Goal: Task Accomplishment & Management: Manage account settings

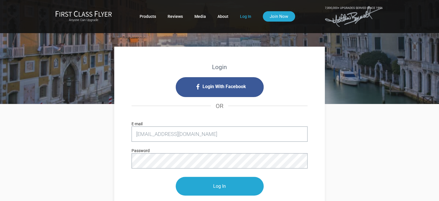
type input "[EMAIL_ADDRESS][DOMAIN_NAME]"
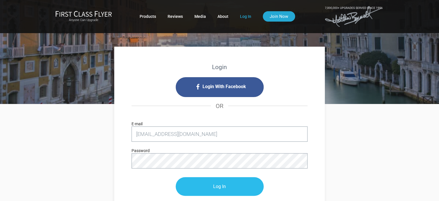
click at [211, 191] on input "Log In" at bounding box center [220, 186] width 88 height 19
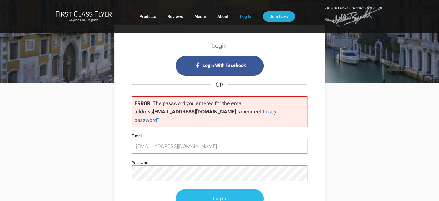
scroll to position [29, 0]
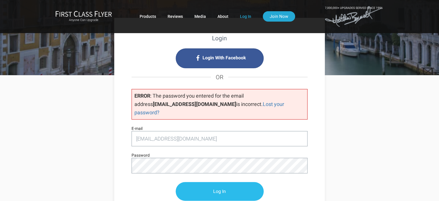
click at [197, 185] on input "Log In" at bounding box center [220, 191] width 88 height 19
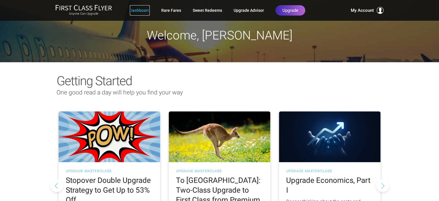
click at [137, 11] on link "Dashboard" at bounding box center [140, 10] width 20 height 10
click at [170, 12] on link "Rare Fares" at bounding box center [171, 10] width 20 height 10
click at [171, 12] on link "Rare Fares" at bounding box center [171, 10] width 20 height 10
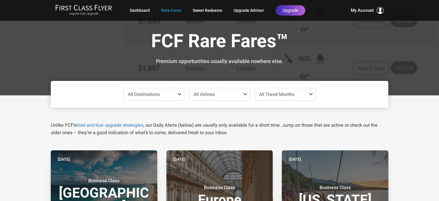
click at [179, 95] on span at bounding box center [180, 94] width 7 height 5
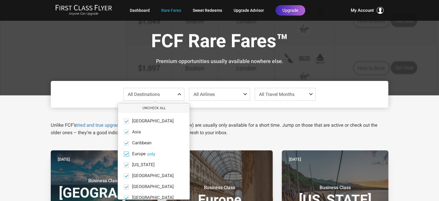
click at [151, 154] on button "only" at bounding box center [151, 154] width 8 height 5
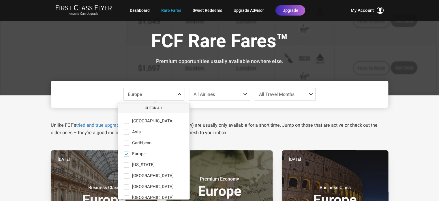
click at [309, 94] on span at bounding box center [311, 94] width 7 height 5
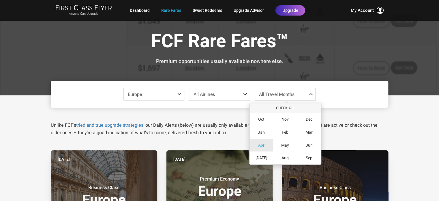
click at [267, 147] on div "Apr" at bounding box center [261, 145] width 24 height 13
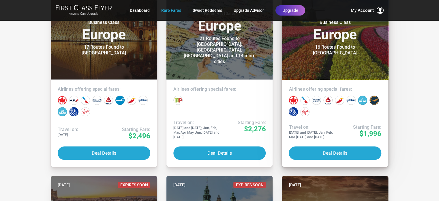
scroll to position [144, 0]
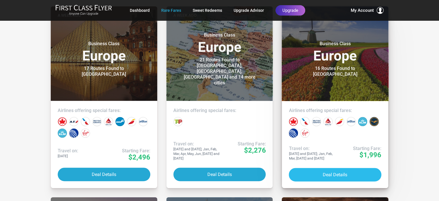
click at [342, 176] on button "Deal Details" at bounding box center [335, 175] width 93 height 14
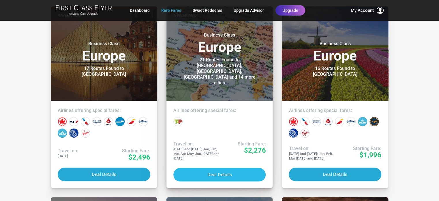
click at [225, 176] on button "Deal Details" at bounding box center [219, 175] width 93 height 14
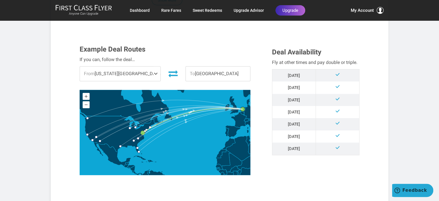
scroll to position [144, 0]
click at [153, 73] on span at bounding box center [156, 74] width 7 height 14
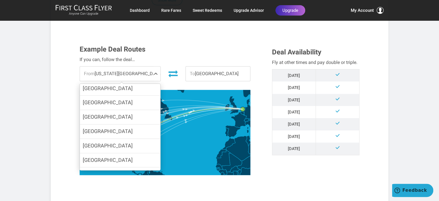
scroll to position [89, 0]
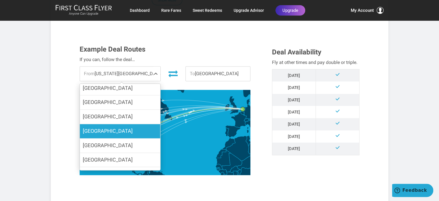
click at [136, 134] on label "Los Angeles" at bounding box center [120, 131] width 80 height 14
click at [0, 0] on input "Los Angeles" at bounding box center [0, 0] width 0 height 0
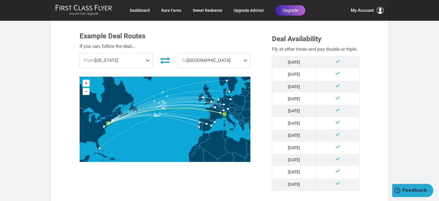
click at [147, 53] on span at bounding box center [148, 60] width 7 height 14
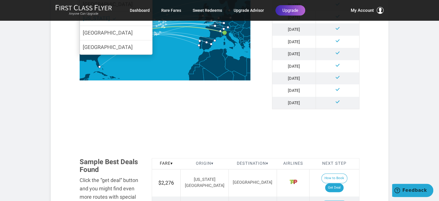
scroll to position [231, 0]
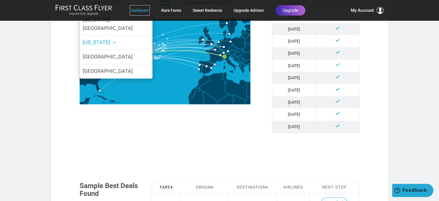
click at [138, 12] on link "Dashboard" at bounding box center [140, 10] width 20 height 10
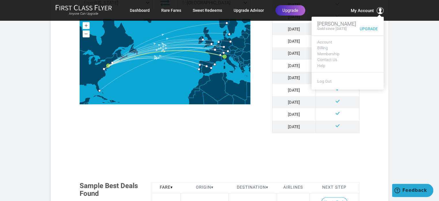
click at [371, 10] on span "My Account" at bounding box center [362, 10] width 23 height 7
click at [330, 42] on link "Account" at bounding box center [347, 42] width 61 height 4
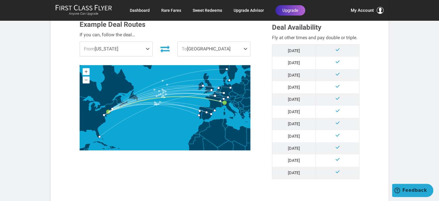
scroll to position [202, 0]
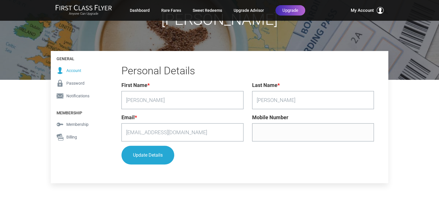
scroll to position [58, 0]
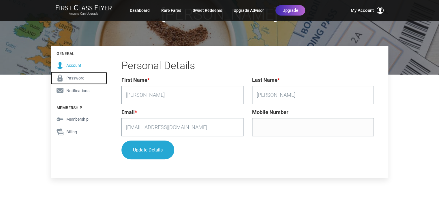
click at [69, 77] on span "Password" at bounding box center [75, 78] width 18 height 6
click at [74, 77] on span "Password" at bounding box center [75, 78] width 18 height 6
click at [75, 78] on span "Password" at bounding box center [75, 78] width 18 height 6
click at [75, 79] on span "Password" at bounding box center [75, 78] width 18 height 6
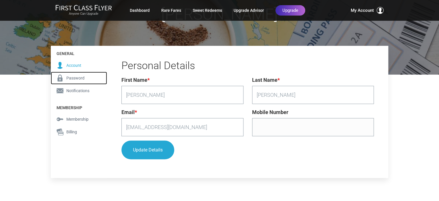
click at [61, 77] on icon at bounding box center [59, 78] width 5 height 7
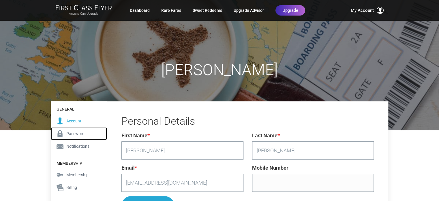
scroll to position [0, 0]
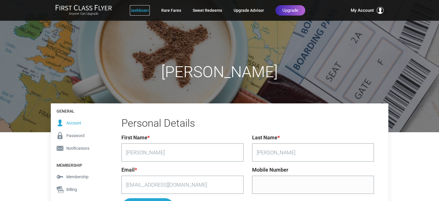
click at [137, 10] on link "Dashboard" at bounding box center [140, 10] width 20 height 10
click at [134, 10] on link "Dashboard" at bounding box center [140, 10] width 20 height 10
click at [136, 10] on link "Dashboard" at bounding box center [140, 10] width 20 height 10
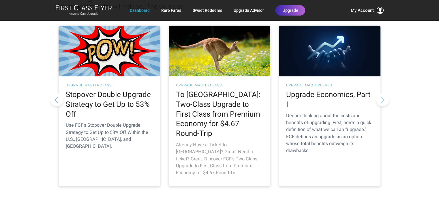
scroll to position [86, 0]
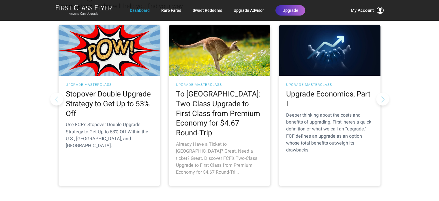
click at [234, 94] on h2 "To Australia: Two-Class Upgrade to First Class from Premium Economy for $4.67 R…" at bounding box center [219, 113] width 87 height 49
click at [210, 102] on h2 "To [GEOGRAPHIC_DATA]: Two-Class Upgrade to First Class from Premium Economy for…" at bounding box center [219, 113] width 87 height 49
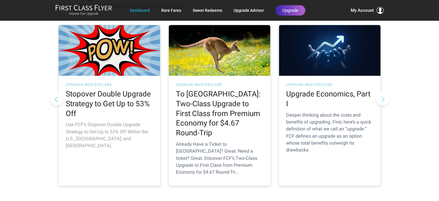
click at [107, 106] on h2 "Stopover Double Upgrade Strategy to Get Up to 53% Off" at bounding box center [109, 103] width 87 height 29
click at [111, 93] on h2 "Stopover Double Upgrade Strategy to Get Up to 53% Off" at bounding box center [109, 103] width 87 height 29
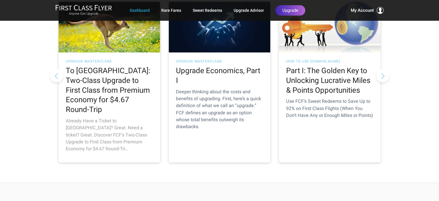
scroll to position [115, 0]
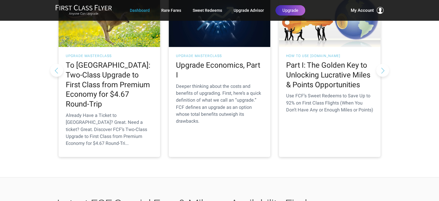
click at [58, 64] on button "Previous slide" at bounding box center [56, 70] width 13 height 13
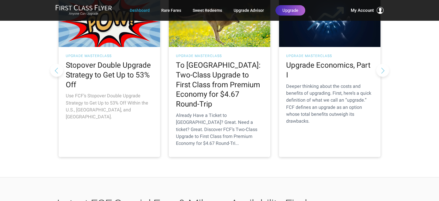
click at [100, 68] on h2 "Stopover Double Upgrade Strategy to Get Up to 53% Off" at bounding box center [109, 75] width 87 height 29
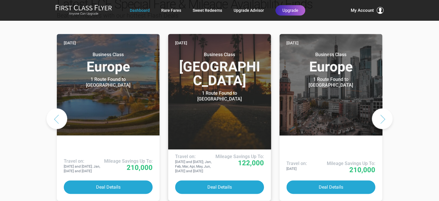
scroll to position [317, 0]
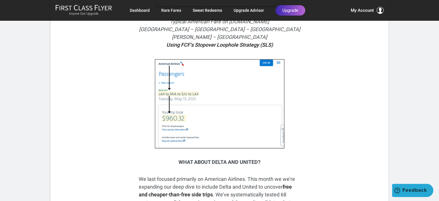
scroll to position [432, 0]
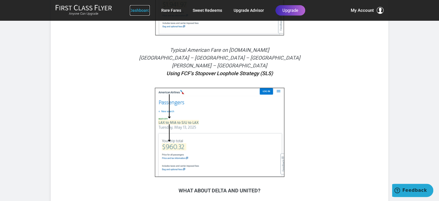
click at [147, 10] on link "Dashboard" at bounding box center [140, 10] width 20 height 10
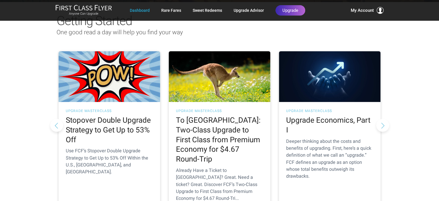
scroll to position [86, 0]
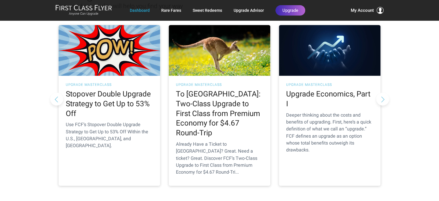
click at [384, 93] on button "Next slide" at bounding box center [382, 99] width 13 height 13
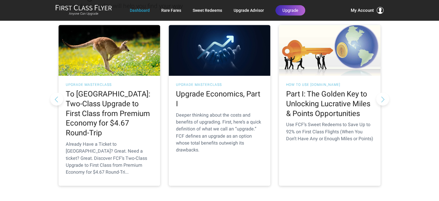
click at [384, 93] on button "Next slide" at bounding box center [382, 99] width 13 height 13
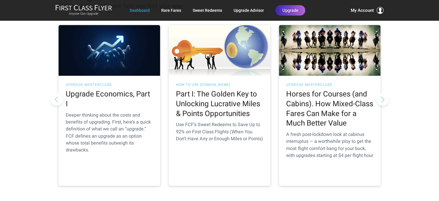
click at [383, 93] on button "Next slide" at bounding box center [382, 99] width 13 height 13
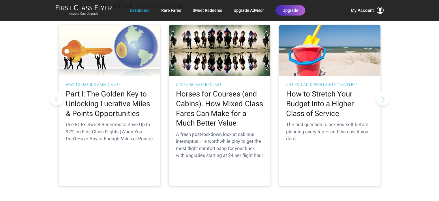
click at [383, 93] on button "Next slide" at bounding box center [382, 99] width 13 height 13
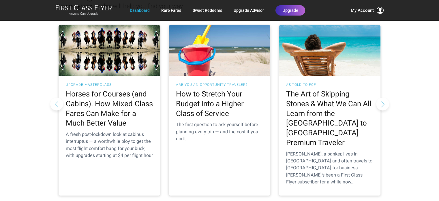
click at [382, 97] on button "Next slide" at bounding box center [382, 103] width 13 height 13
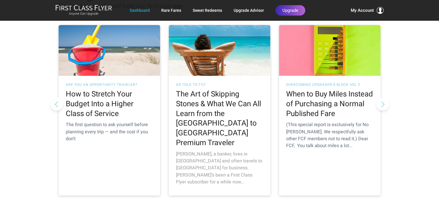
click at [199, 101] on h2 "The Art of Skipping Stones & What We Can All Learn from the [GEOGRAPHIC_DATA] t…" at bounding box center [219, 118] width 87 height 59
click at [197, 105] on h2 "The Art of Skipping Stones & What We Can All Learn from the [GEOGRAPHIC_DATA] t…" at bounding box center [219, 118] width 87 height 59
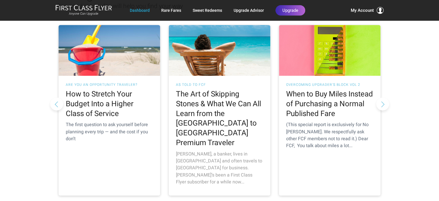
click at [197, 105] on h2 "The Art of Skipping Stones & What We Can All Learn from the [GEOGRAPHIC_DATA] t…" at bounding box center [219, 118] width 87 height 59
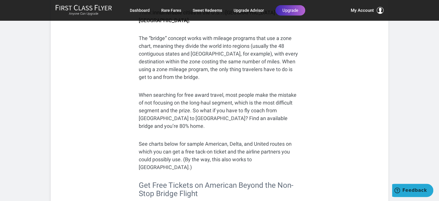
scroll to position [1268, 0]
